Goal: Transaction & Acquisition: Purchase product/service

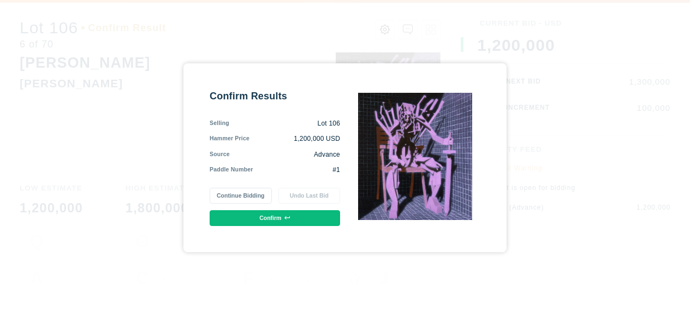
click at [260, 214] on button "Confirm" at bounding box center [275, 218] width 130 height 16
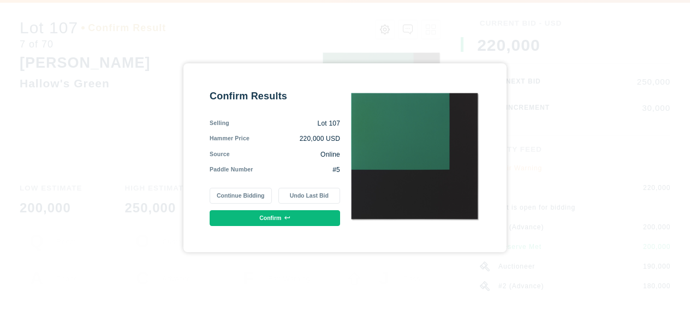
click at [261, 217] on button "Confirm" at bounding box center [275, 218] width 130 height 16
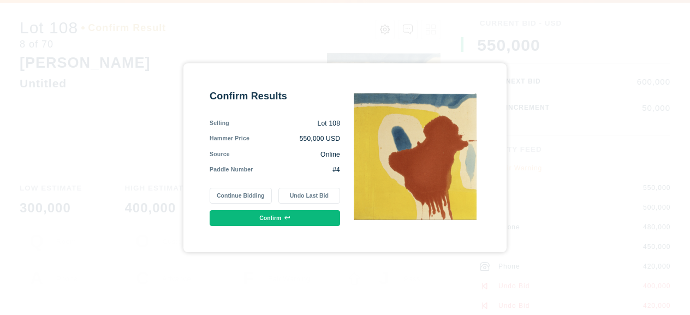
click at [260, 216] on button "Confirm" at bounding box center [275, 218] width 130 height 16
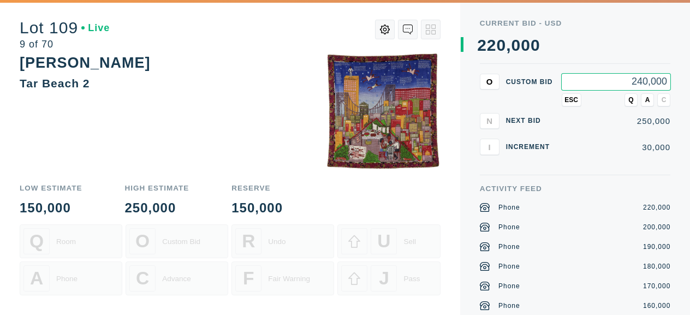
type input "240,000"
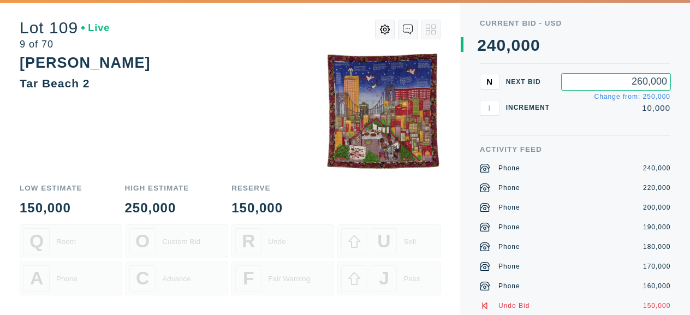
type input "260,000"
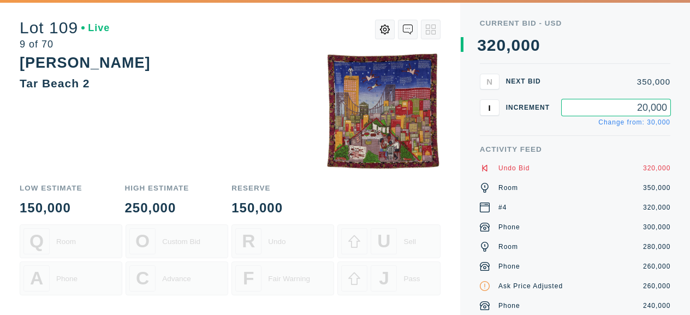
type input "20,000"
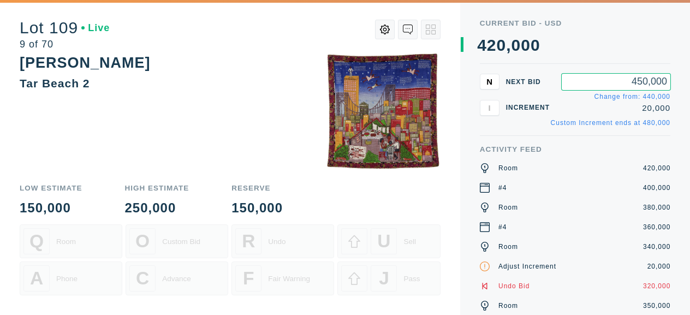
type input "450,000"
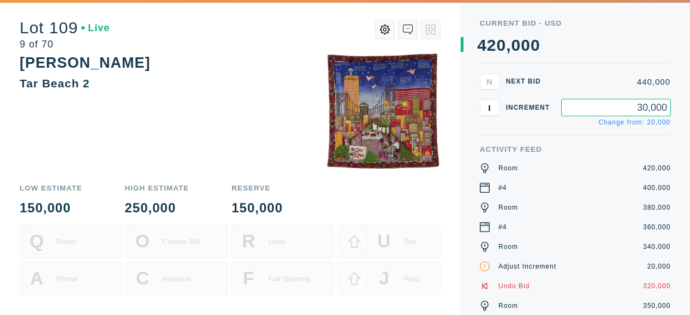
type input "30,000"
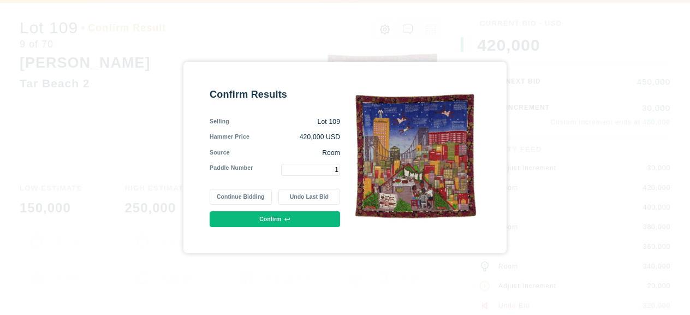
type input "1"
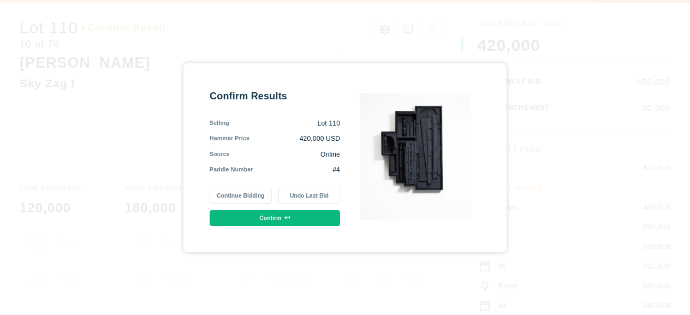
click at [234, 196] on button "Continue Bidding" at bounding box center [241, 196] width 62 height 16
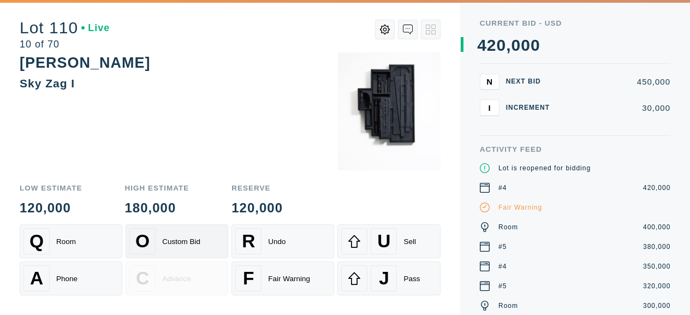
click at [167, 240] on div "Custom Bid" at bounding box center [181, 241] width 38 height 8
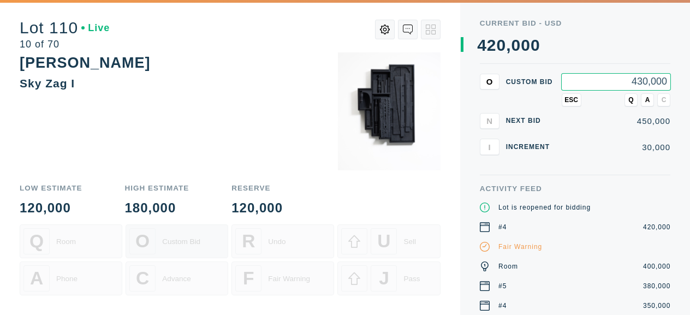
type input "430,000"
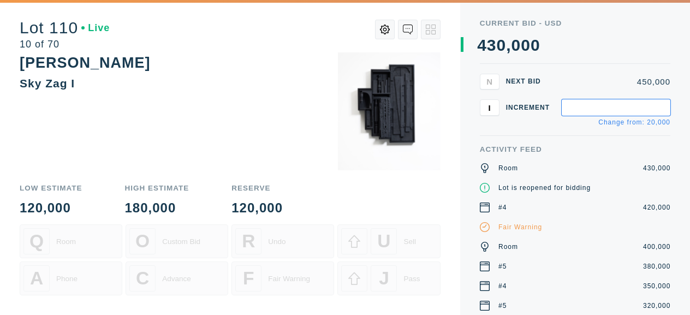
type input "2"
type input "10,000"
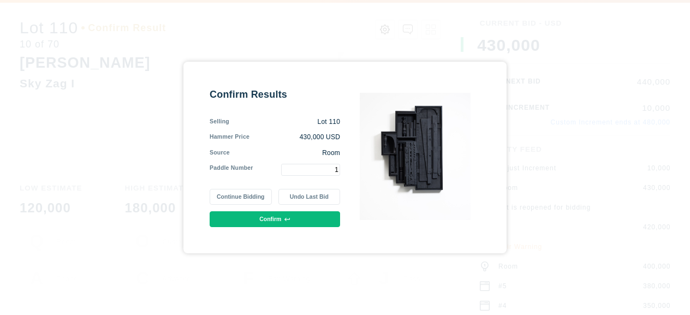
type input "1"
click at [265, 219] on button "Confirm" at bounding box center [275, 219] width 130 height 16
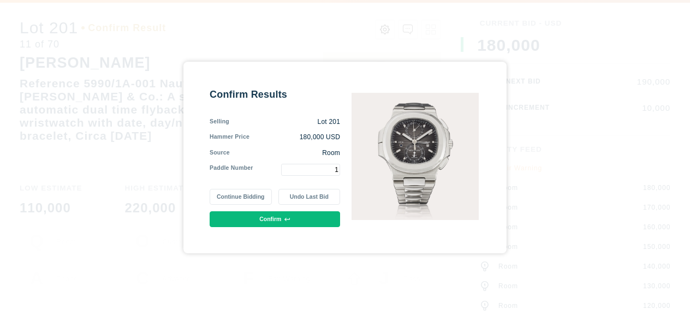
type input "1"
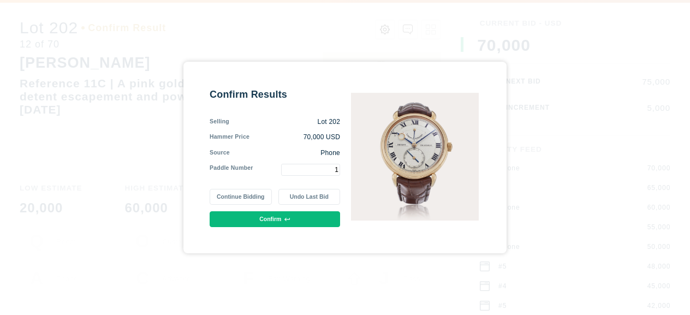
type input "1"
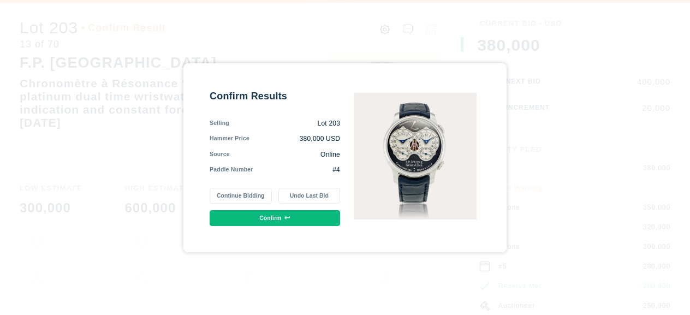
click at [242, 195] on button "Continue Bidding" at bounding box center [241, 196] width 62 height 16
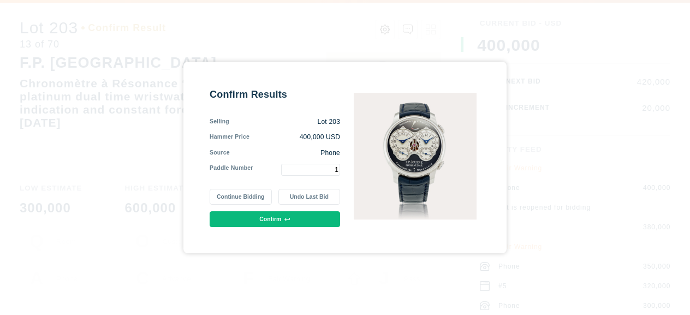
type input "1"
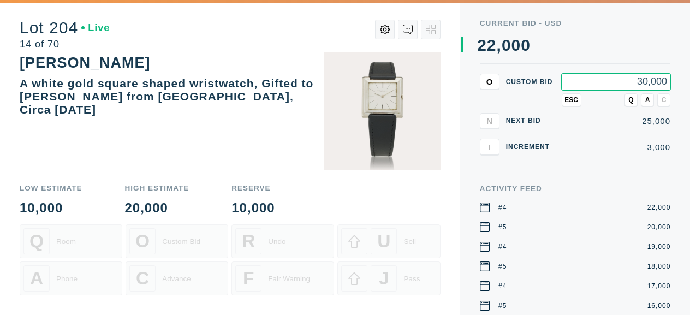
type input "30,000"
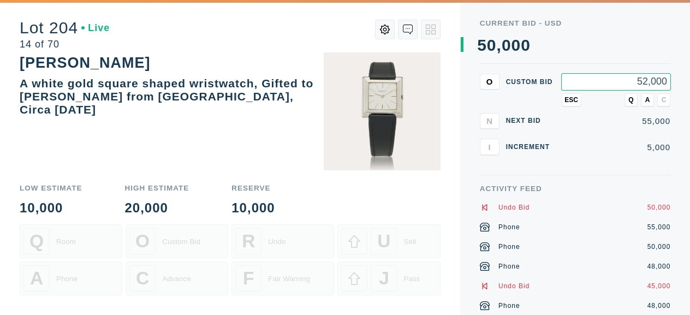
type input "52,000"
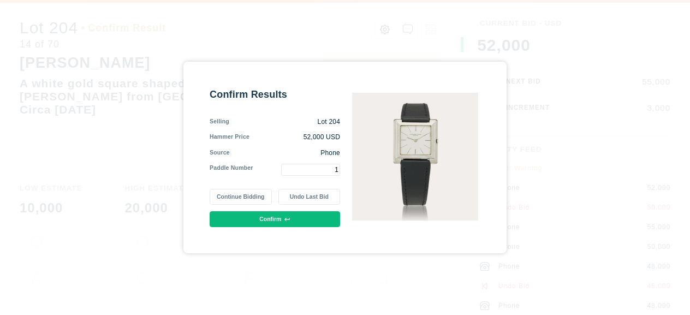
type input "1"
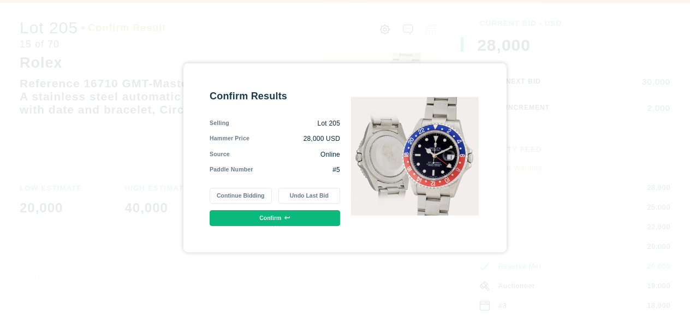
click at [284, 214] on button "Confirm" at bounding box center [275, 218] width 130 height 16
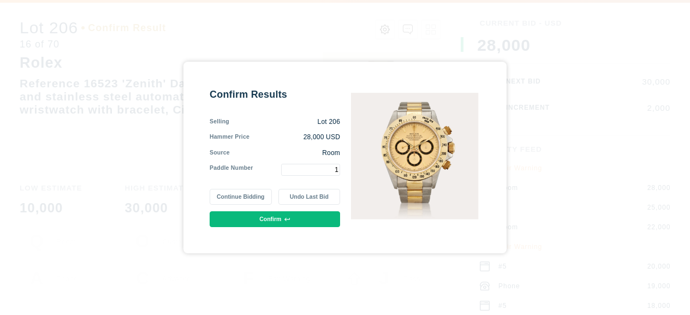
type input "1"
click at [277, 216] on button "Confirm" at bounding box center [275, 219] width 130 height 16
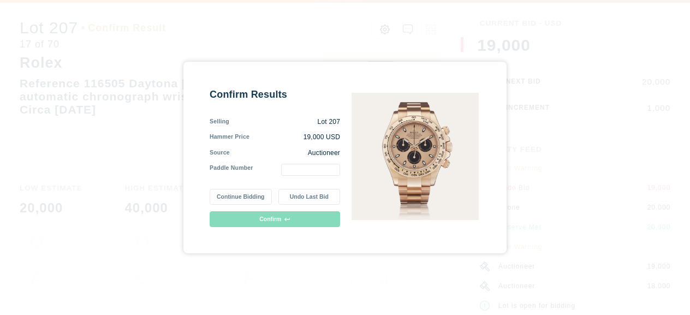
click at [250, 193] on button "Continue Bidding" at bounding box center [241, 197] width 62 height 16
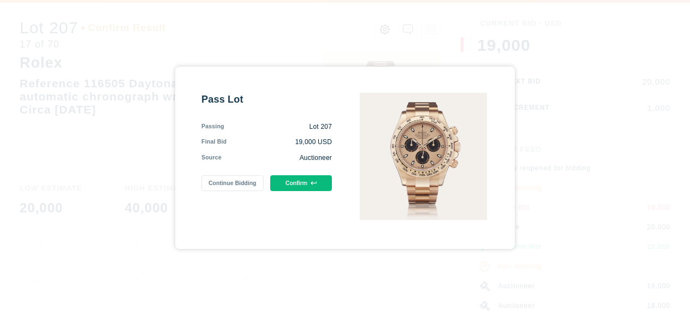
click at [296, 181] on button "Confirm" at bounding box center [301, 183] width 62 height 16
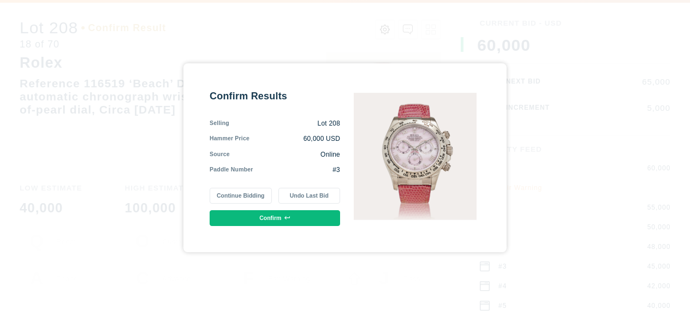
click at [304, 193] on button "Undo Last Bid" at bounding box center [309, 196] width 62 height 16
click at [261, 214] on button "Confirm" at bounding box center [275, 218] width 130 height 16
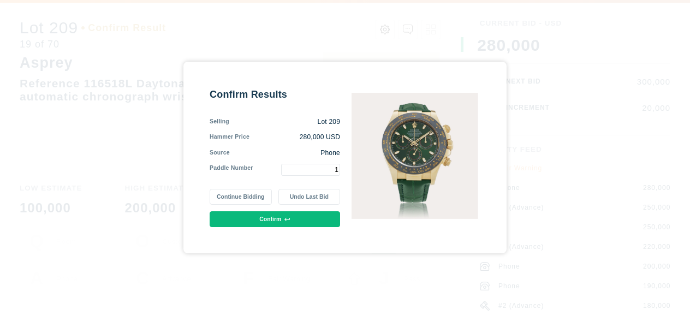
type input "1"
click at [252, 218] on button "Confirm" at bounding box center [275, 219] width 130 height 16
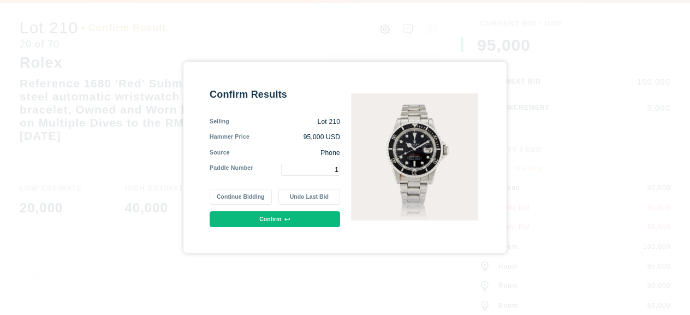
type input "1"
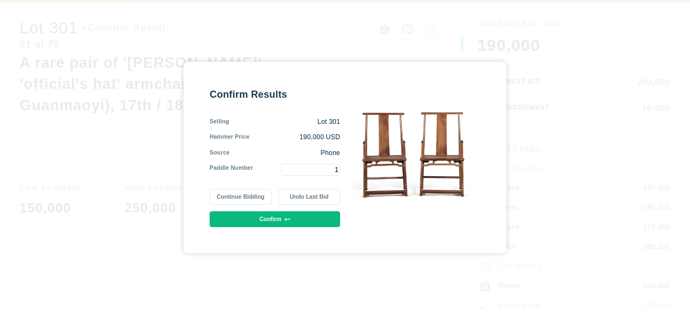
type input "1"
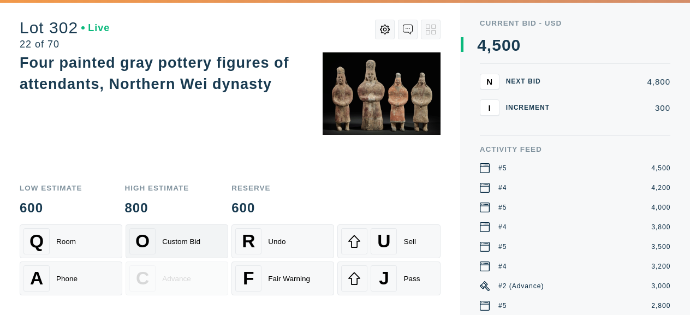
click at [174, 230] on div "O Custom Bid" at bounding box center [176, 241] width 95 height 26
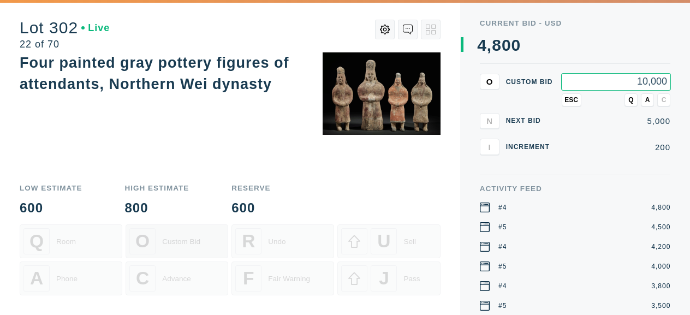
type input "10,000"
type input "20,000"
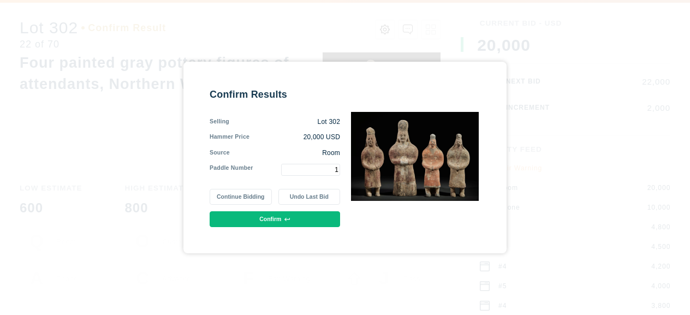
type input "1"
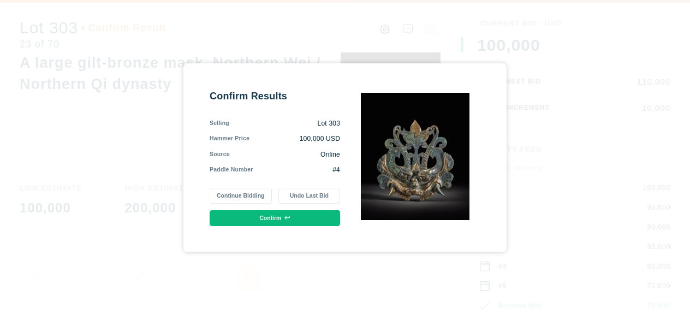
click at [284, 213] on button "Confirm" at bounding box center [275, 218] width 130 height 16
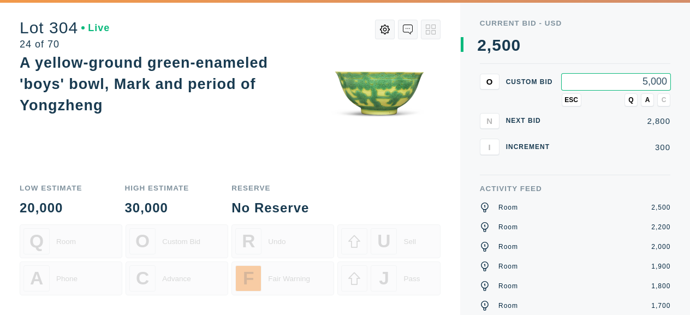
type input "5,000"
type input "10,000"
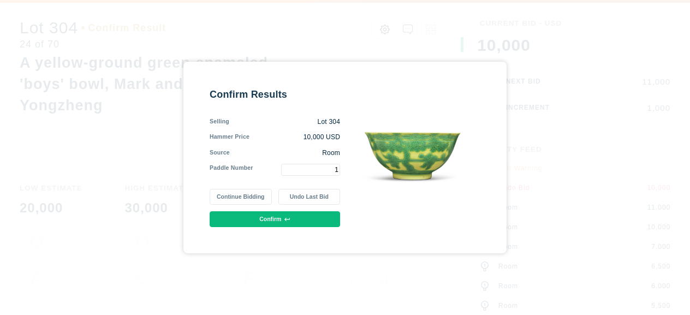
type input "1"
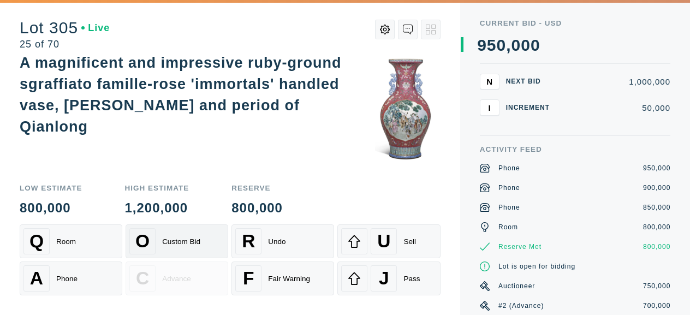
click at [176, 241] on div "Custom Bid" at bounding box center [181, 241] width 38 height 8
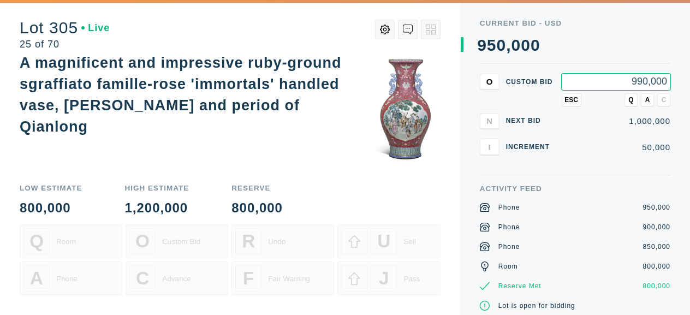
type input "990,000"
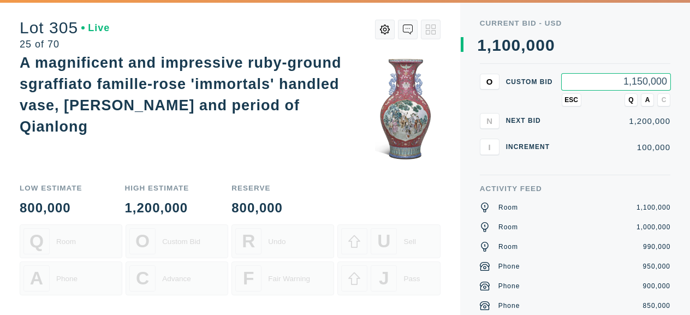
type input "1,150,000"
type input "1,250,000"
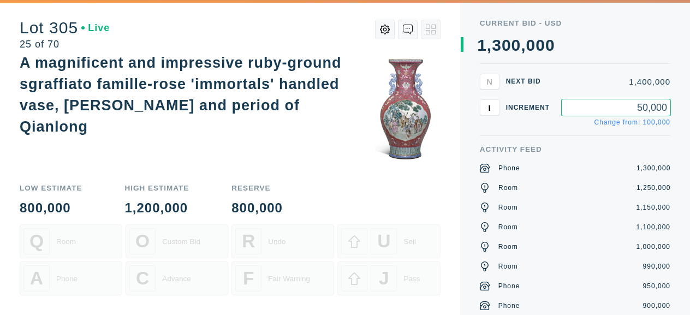
type input "50,000"
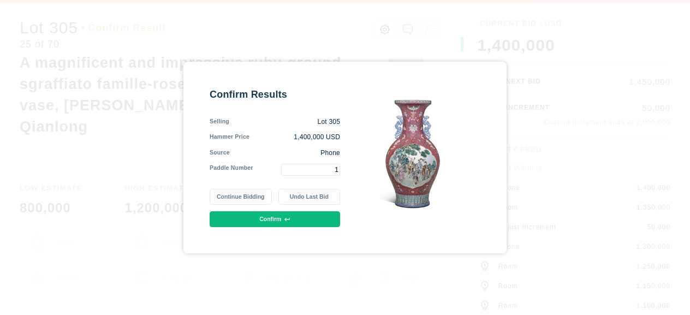
type input "1"
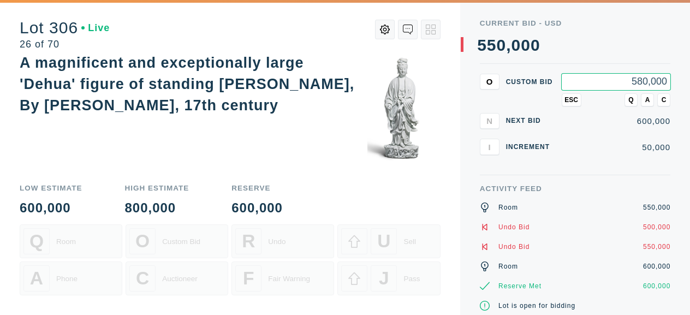
type input "580,000"
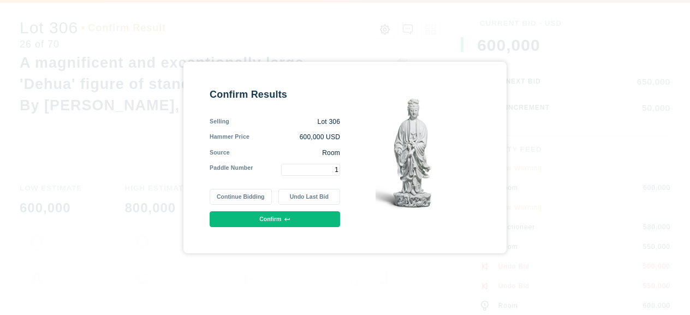
type input "1"
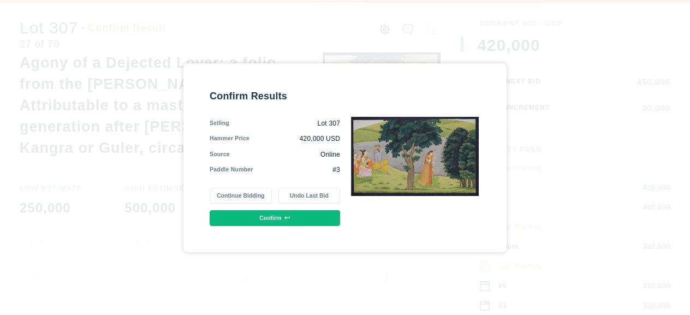
click at [281, 219] on button "Confirm" at bounding box center [275, 218] width 130 height 16
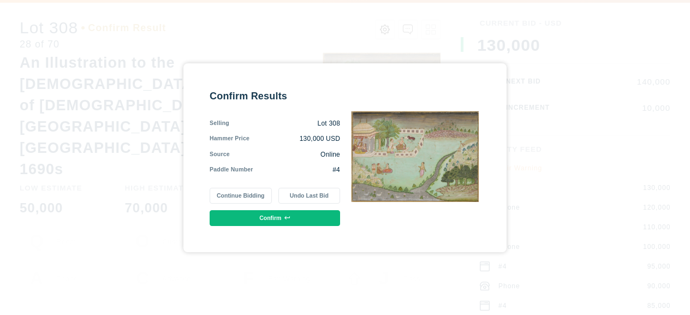
click at [281, 219] on button "Confirm" at bounding box center [275, 218] width 130 height 16
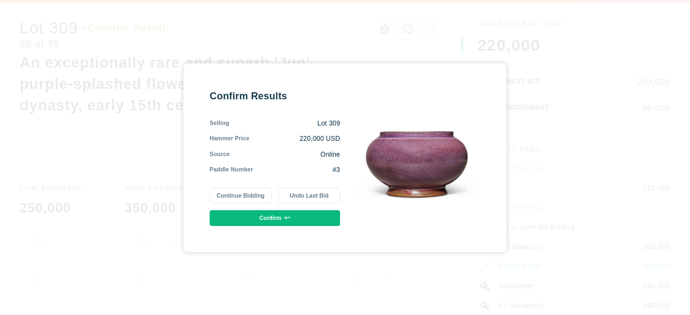
click at [272, 215] on button "Confirm" at bounding box center [275, 218] width 130 height 16
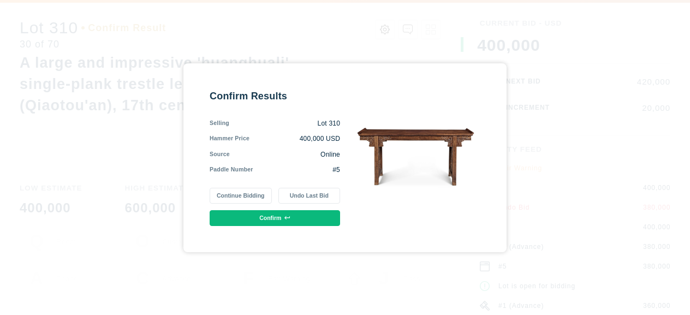
click at [294, 218] on button "Confirm" at bounding box center [275, 218] width 130 height 16
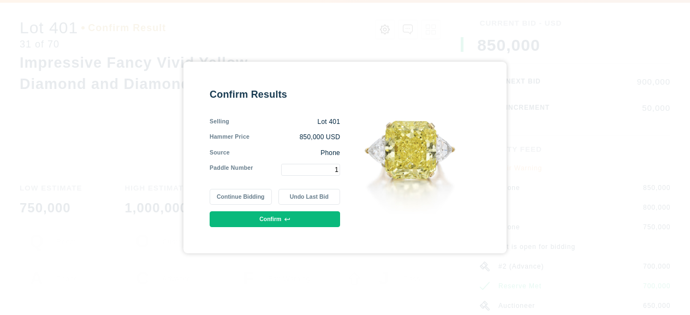
type input "1"
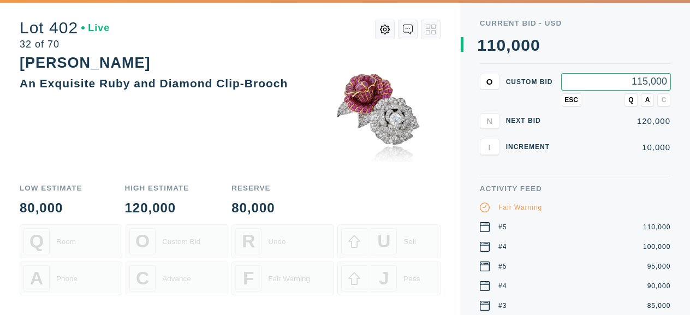
type input "115,000"
type input "125,000"
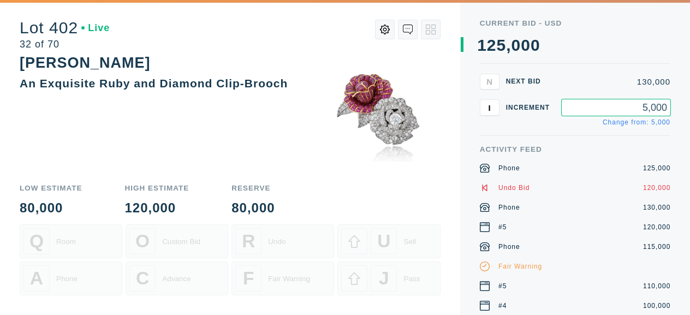
type input "5,000"
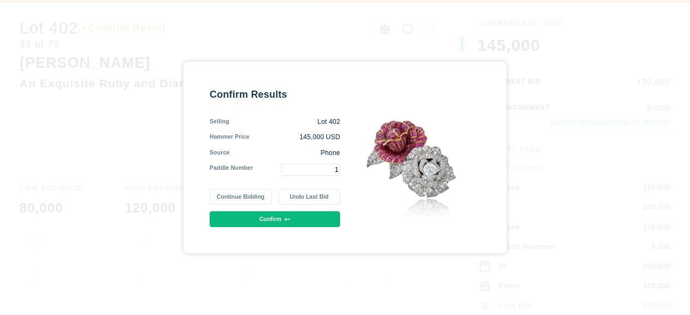
type input "1"
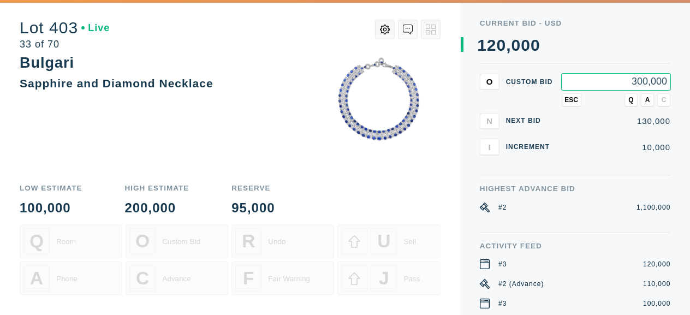
type input "300,000"
type input "980,000"
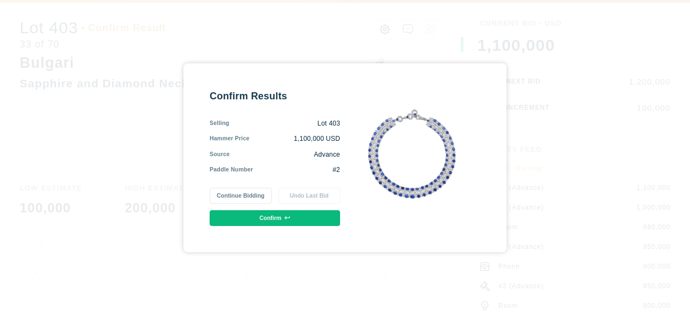
click at [284, 214] on button "Confirm" at bounding box center [275, 218] width 130 height 16
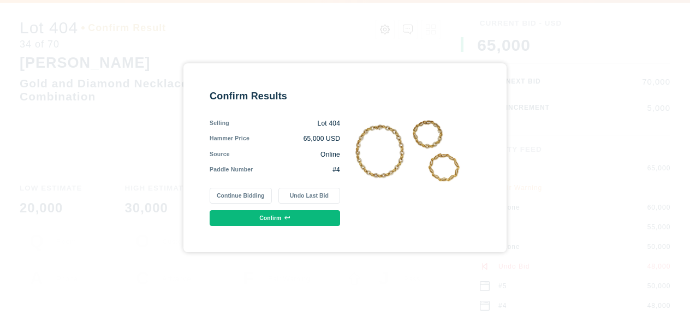
click at [237, 193] on button "Continue Bidding" at bounding box center [241, 196] width 62 height 16
click at [233, 192] on button "Continue Bidding" at bounding box center [241, 196] width 62 height 16
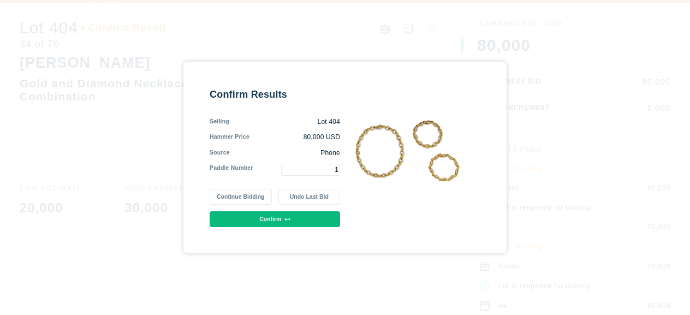
type input "1"
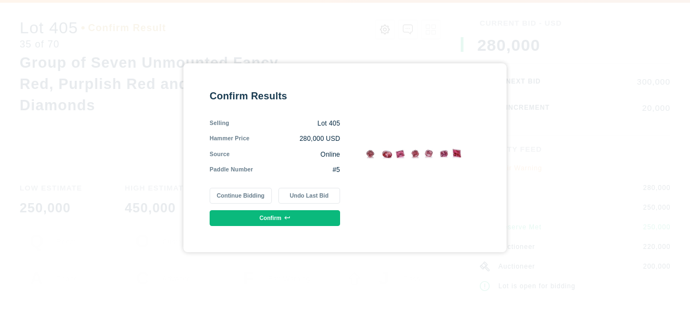
click at [268, 217] on button "Confirm" at bounding box center [275, 218] width 130 height 16
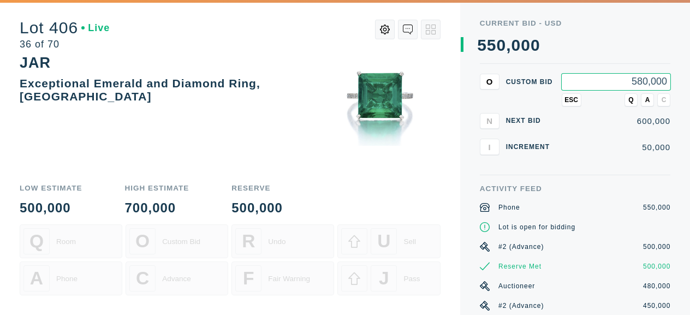
type input "580,000"
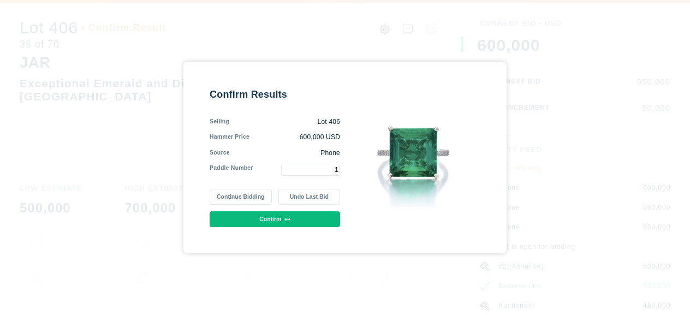
type input "1"
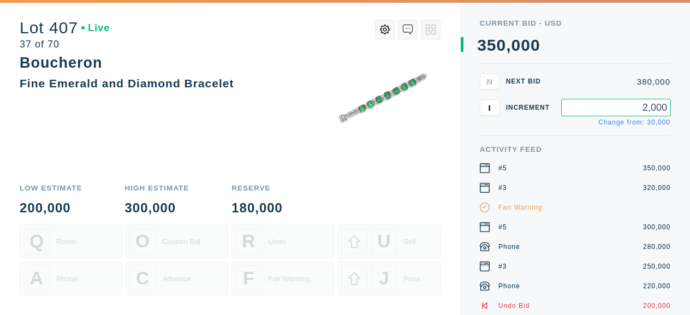
type input "20,000"
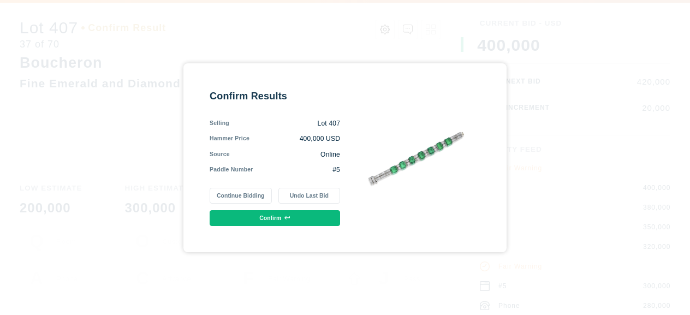
click at [295, 214] on button "Confirm" at bounding box center [275, 218] width 130 height 16
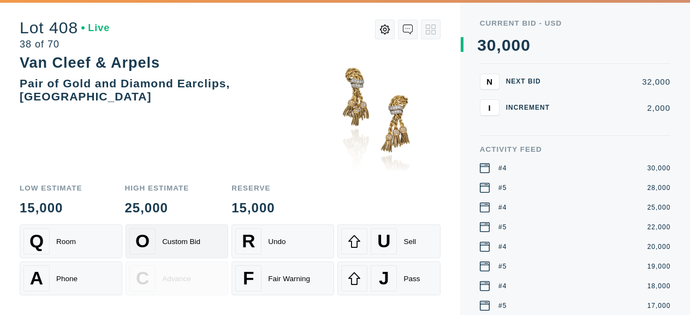
click at [171, 239] on div "Custom Bid" at bounding box center [181, 241] width 38 height 8
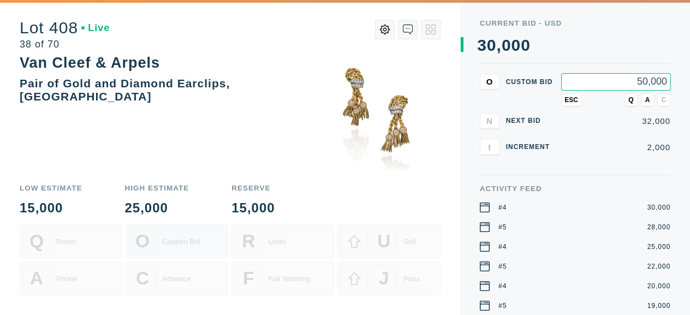
type input "50,000"
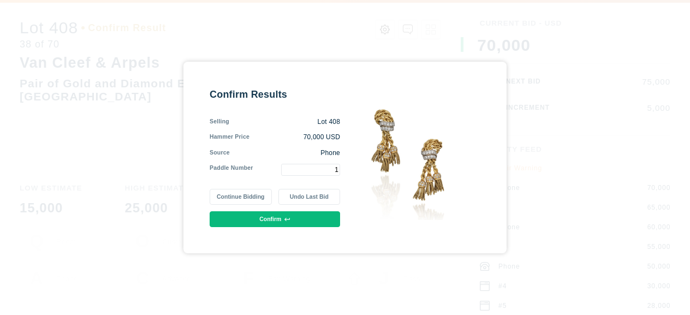
type input "1"
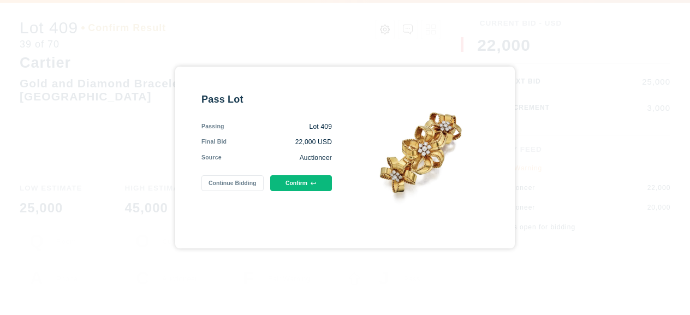
click at [306, 181] on button "Confirm" at bounding box center [301, 183] width 62 height 16
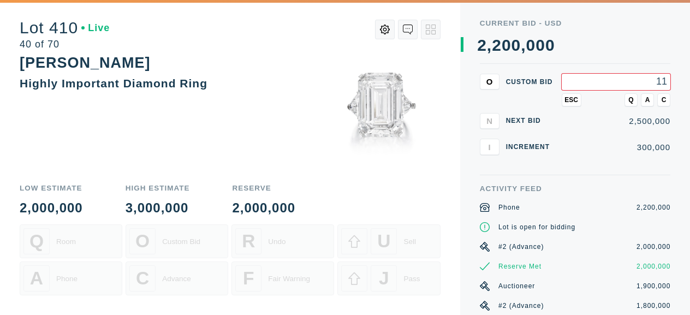
type input "1"
type input "2,250,000"
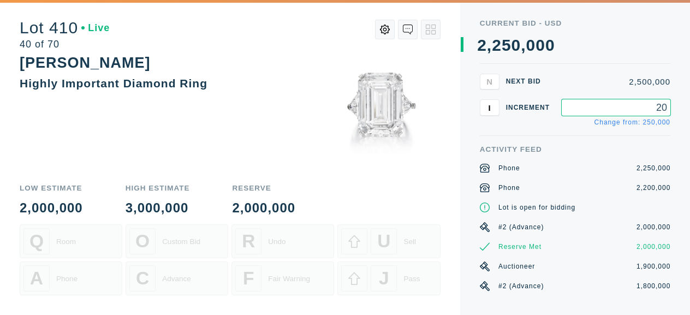
type input "2"
type input "50,000"
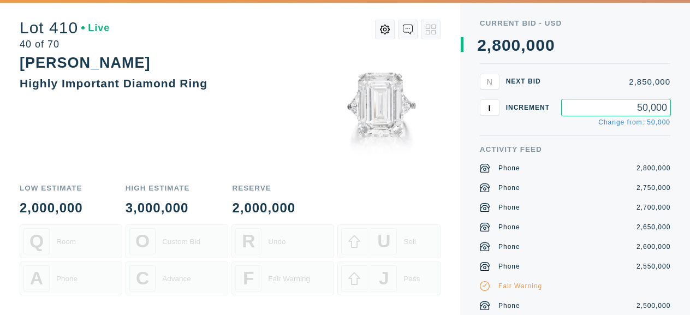
type input "50,000"
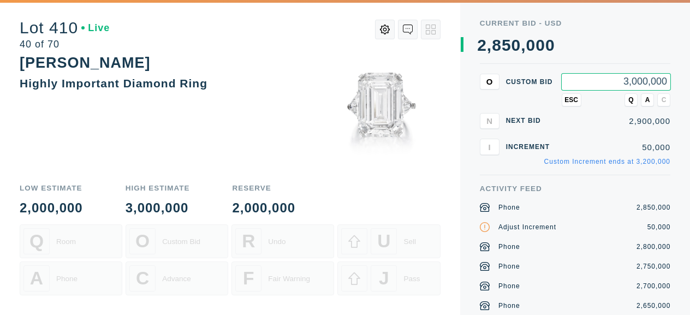
type input "3,000,000"
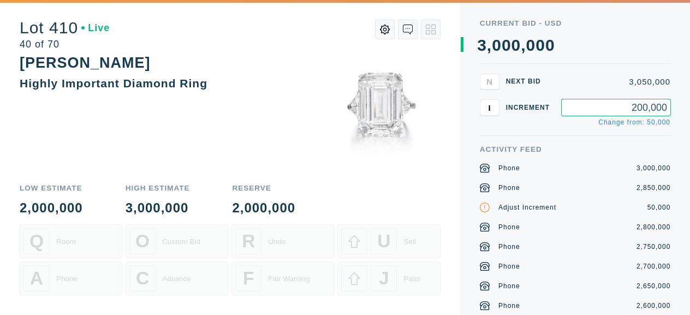
type input "200,000"
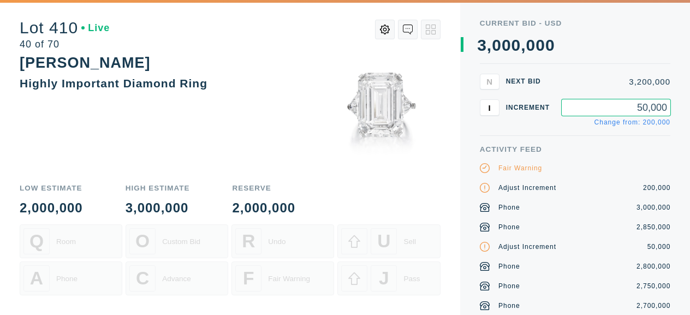
type input "50,000"
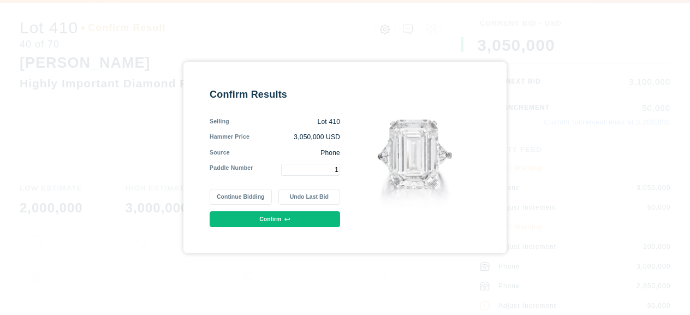
type input "1"
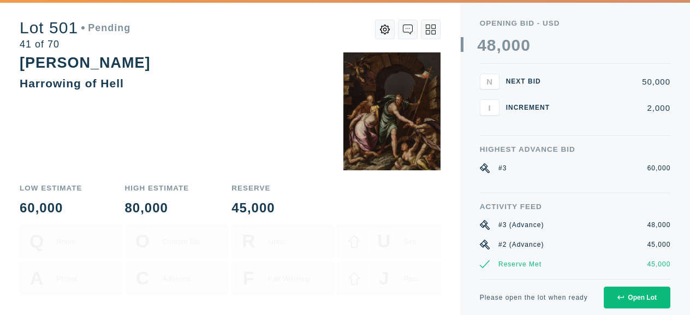
click at [245, 67] on div "Paolo Farinati" at bounding box center [230, 62] width 421 height 21
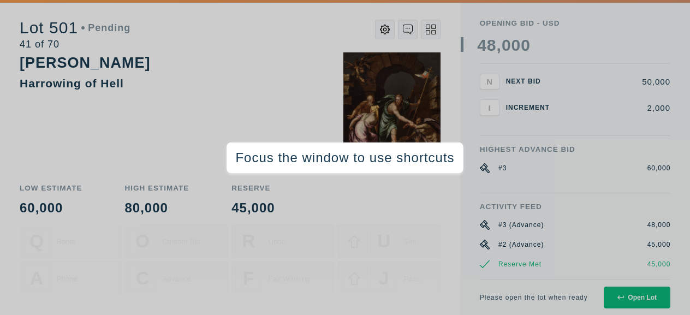
click at [31, 120] on div "Paolo Farinati Harrowing of Hell" at bounding box center [230, 113] width 421 height 122
